Goal: Task Accomplishment & Management: Manage account settings

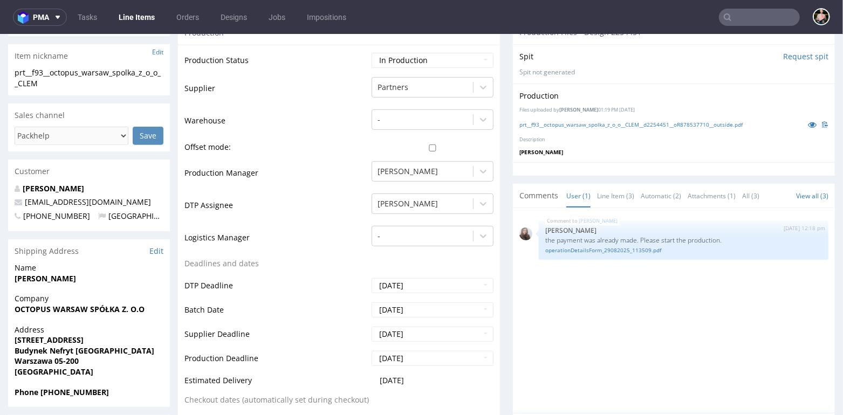
scroll to position [254, 0]
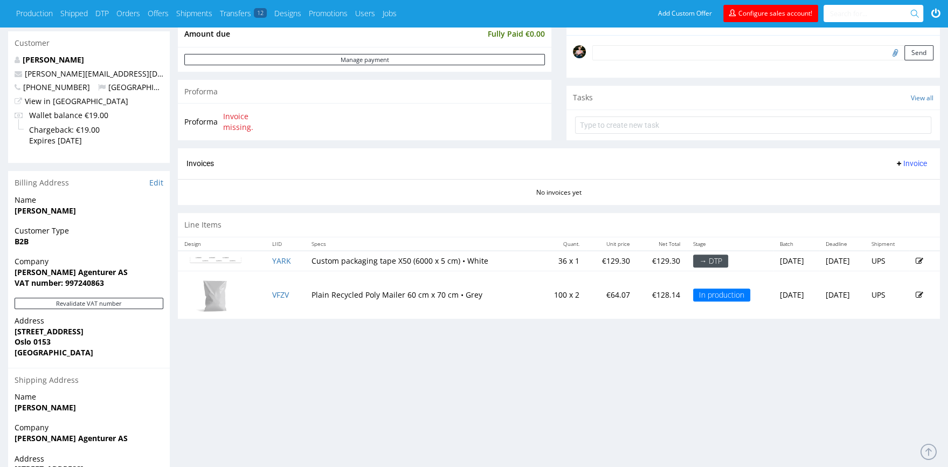
scroll to position [323, 0]
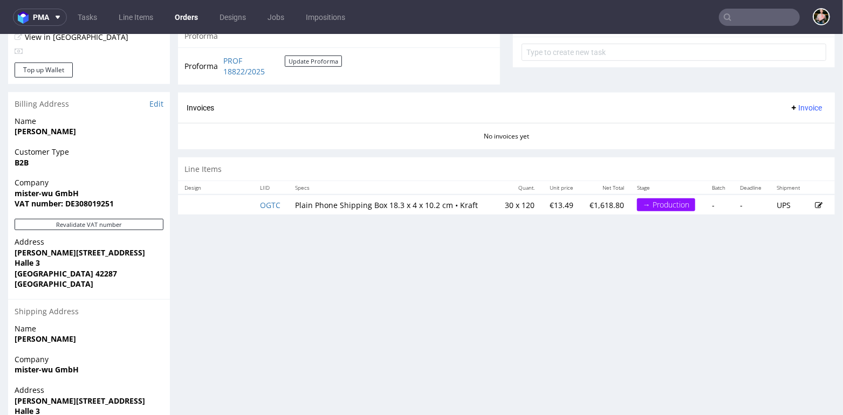
scroll to position [493, 0]
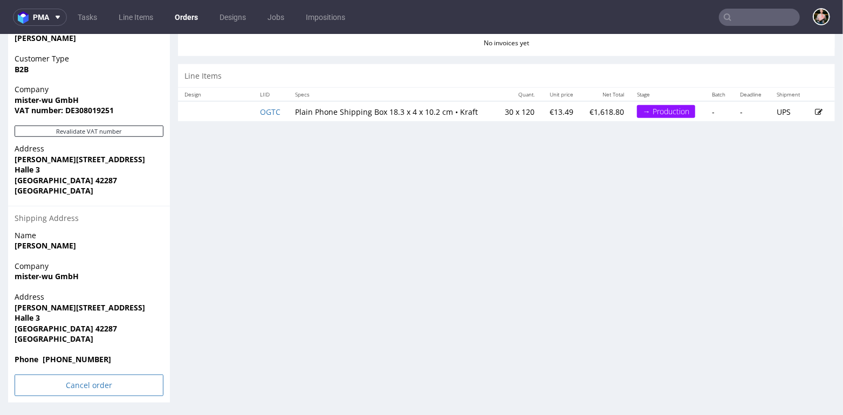
click at [72, 383] on input "Cancel order" at bounding box center [89, 385] width 149 height 22
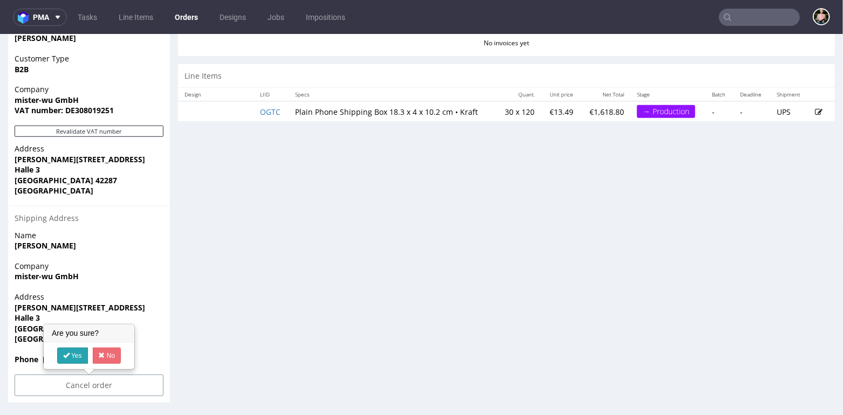
click at [68, 353] on icon at bounding box center [66, 355] width 6 height 8
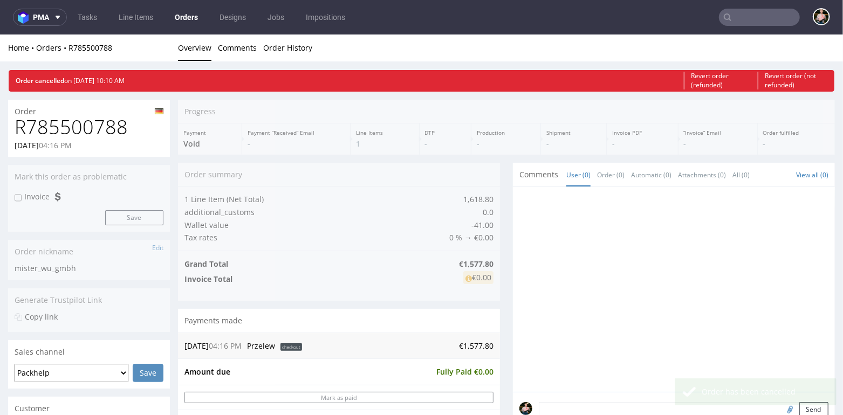
scroll to position [0, 0]
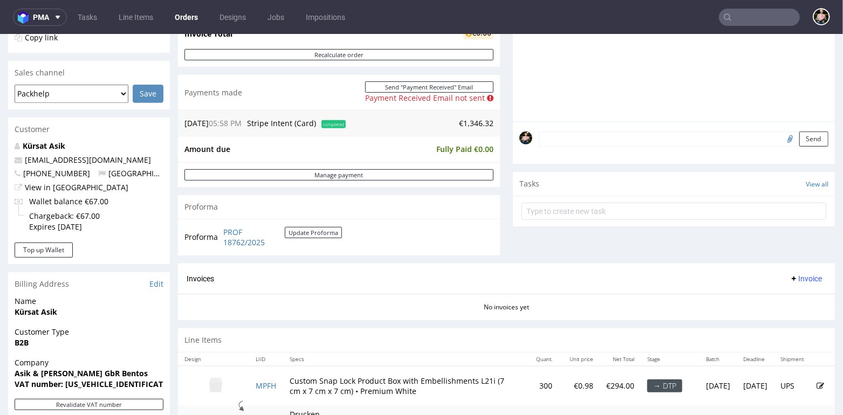
scroll to position [501, 0]
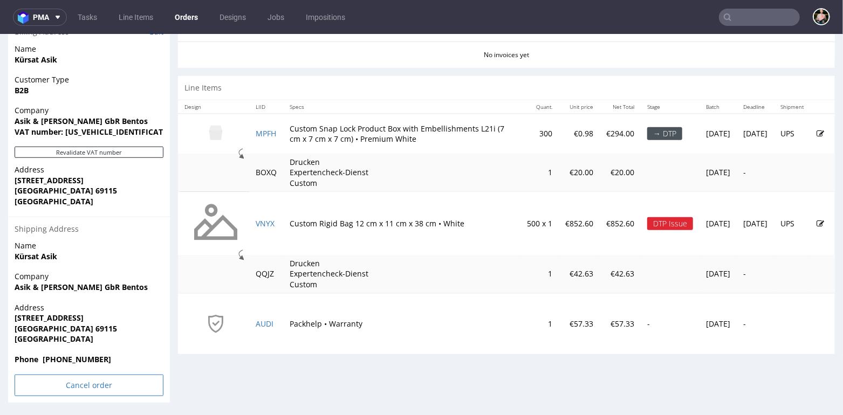
click at [76, 380] on input "Cancel order" at bounding box center [89, 385] width 149 height 22
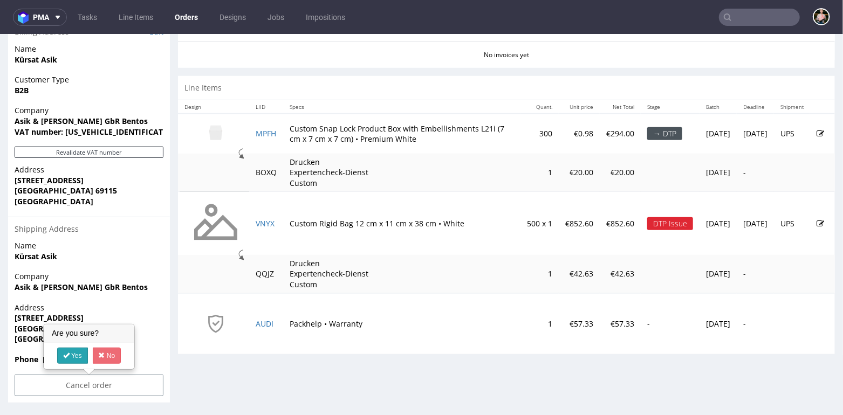
click at [74, 353] on link "Yes" at bounding box center [72, 355] width 31 height 16
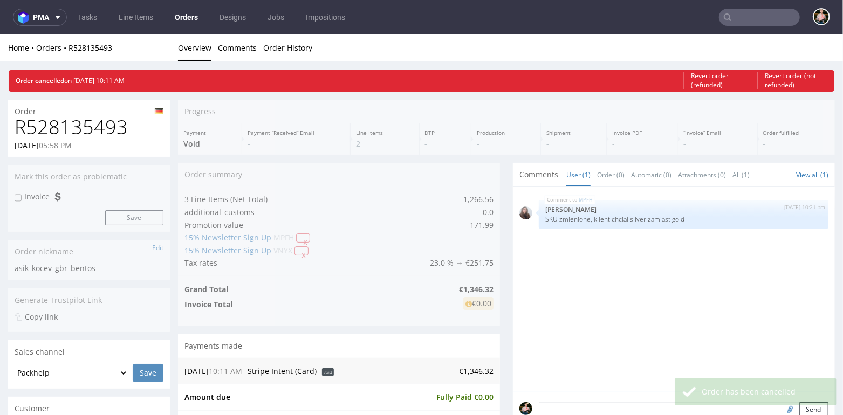
scroll to position [0, 0]
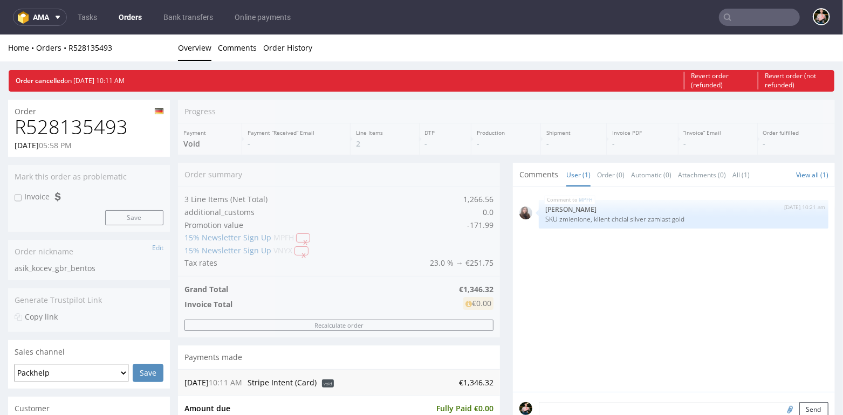
scroll to position [73, 0]
